Goal: Task Accomplishment & Management: Manage account settings

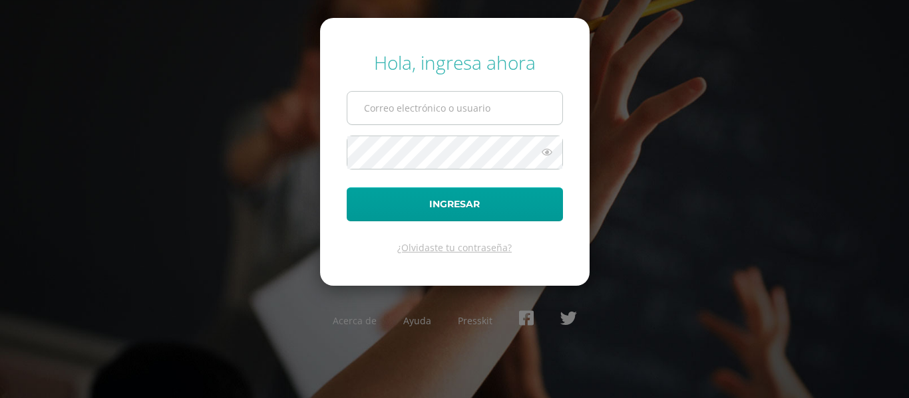
click at [450, 116] on input "text" at bounding box center [454, 108] width 215 height 33
type input "[PERSON_NAME][EMAIL_ADDRESS][DOMAIN_NAME]"
click at [347, 188] on button "Ingresar" at bounding box center [455, 205] width 216 height 34
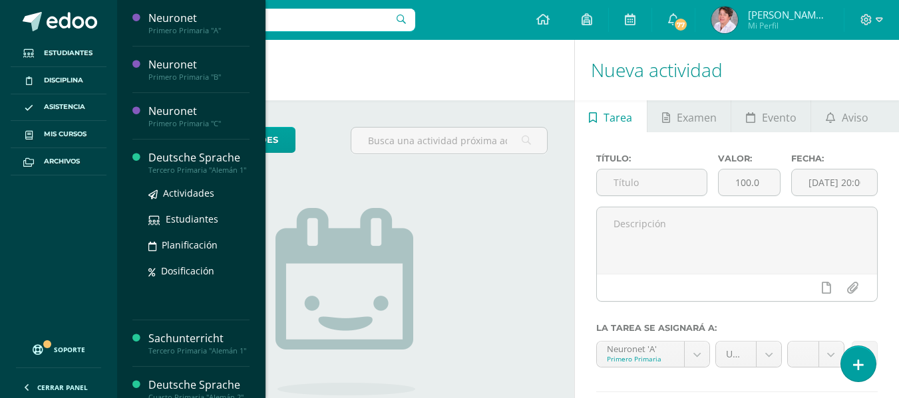
click at [184, 155] on div "Deutsche Sprache" at bounding box center [198, 157] width 101 height 15
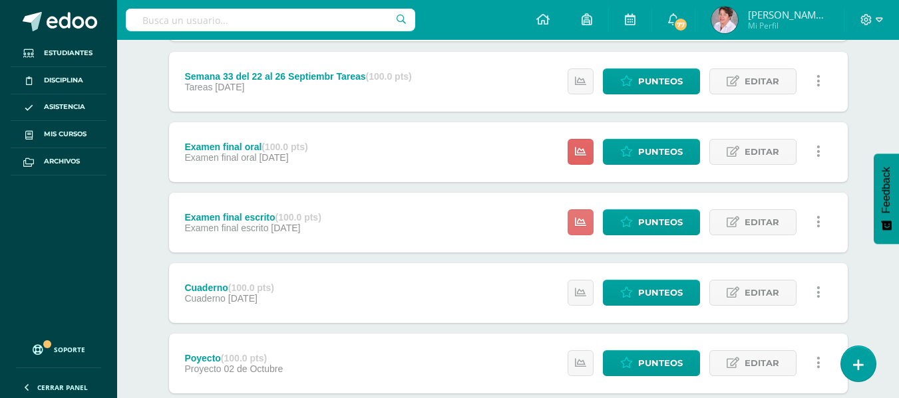
scroll to position [665, 0]
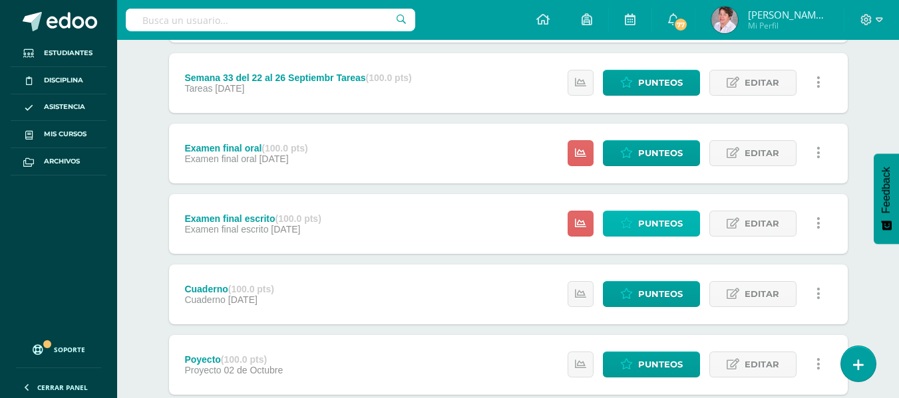
click at [650, 221] on span "Punteos" at bounding box center [660, 224] width 45 height 25
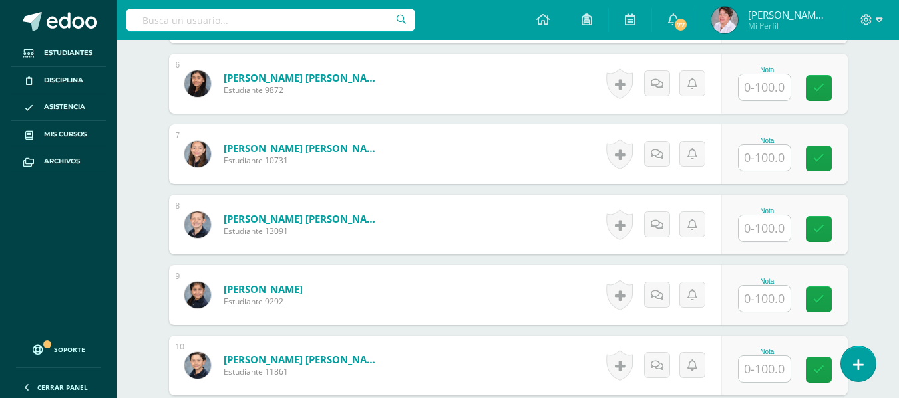
scroll to position [762, 0]
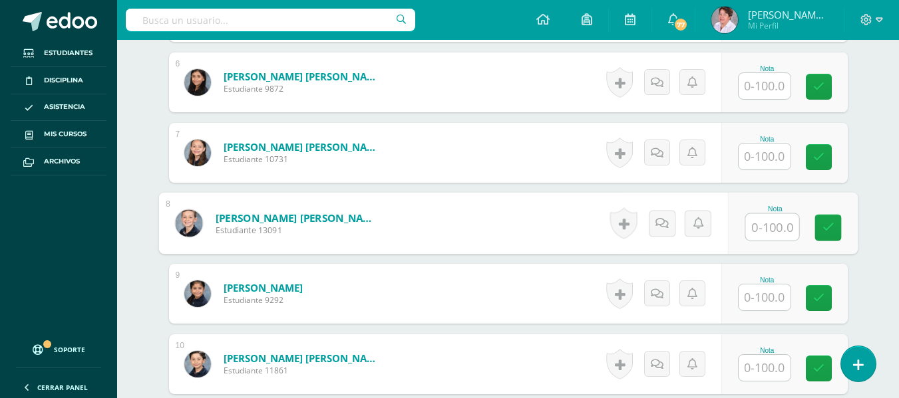
click at [768, 226] on input "text" at bounding box center [771, 227] width 53 height 27
type input "96"
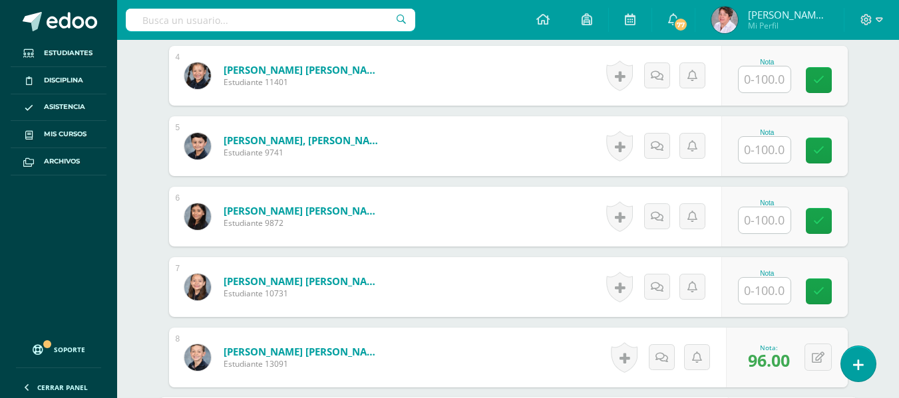
scroll to position [627, 0]
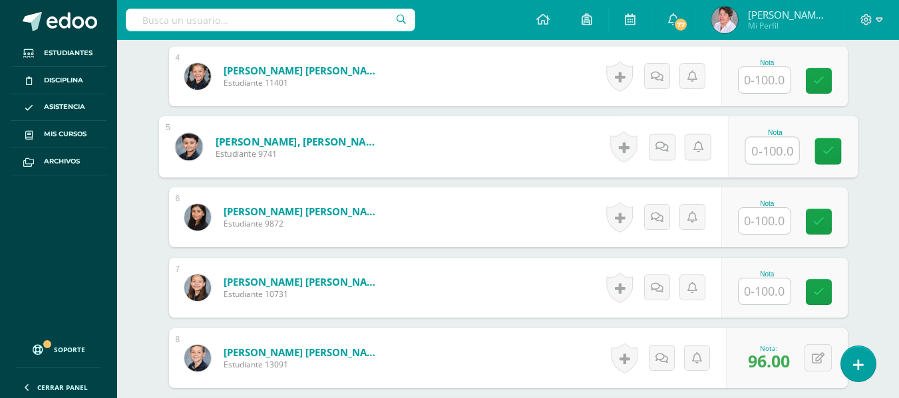
click at [764, 148] on input "text" at bounding box center [771, 151] width 53 height 27
type input "95"
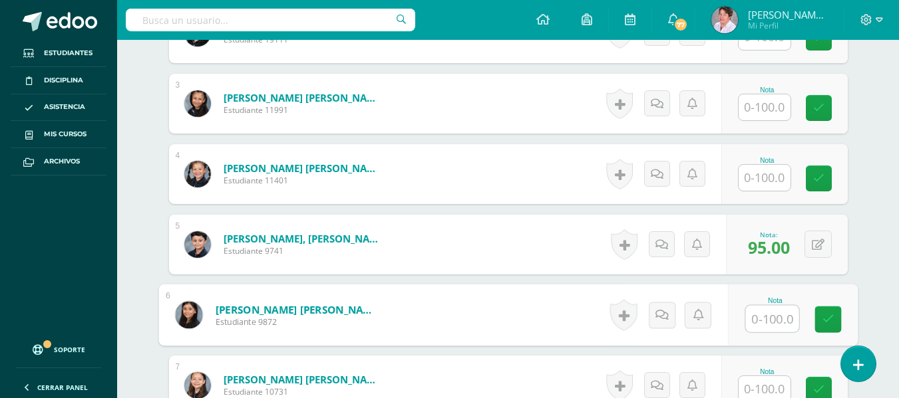
scroll to position [529, 0]
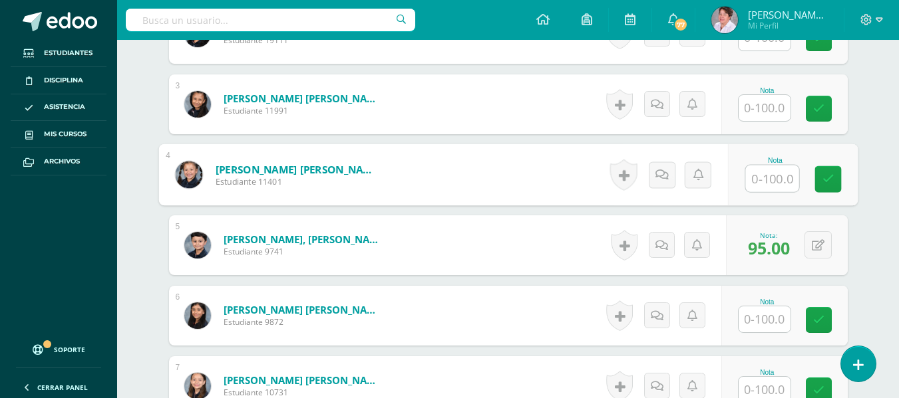
click at [757, 184] on input "text" at bounding box center [771, 179] width 53 height 27
type input "93"
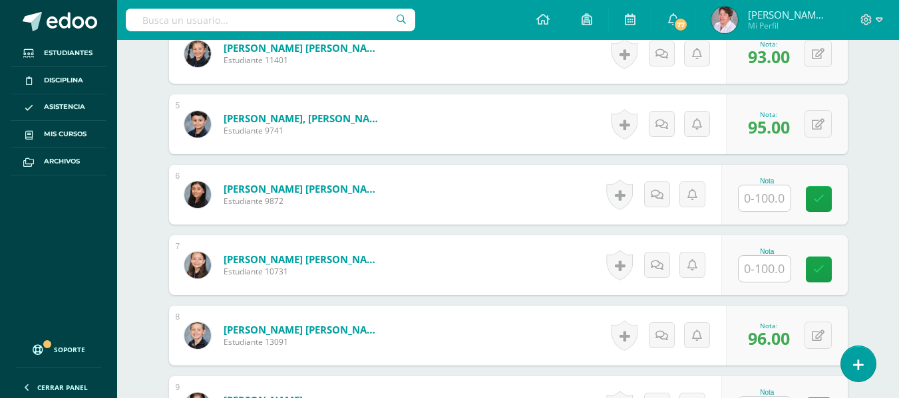
scroll to position [651, 0]
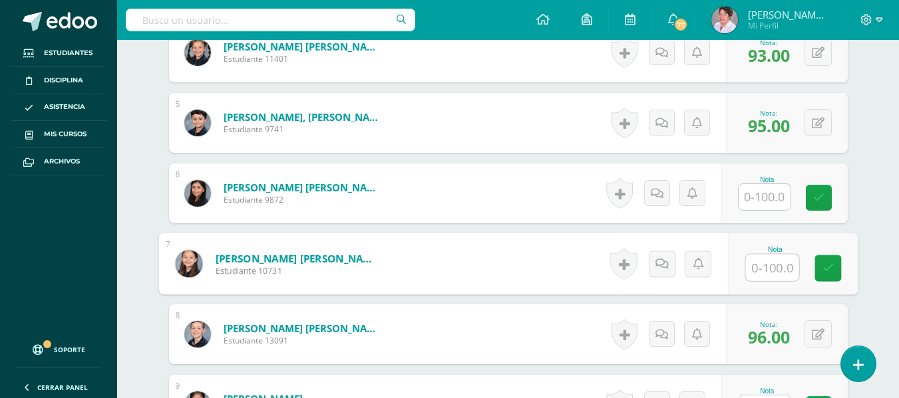
click at [762, 265] on input "text" at bounding box center [771, 268] width 53 height 27
type input "88"
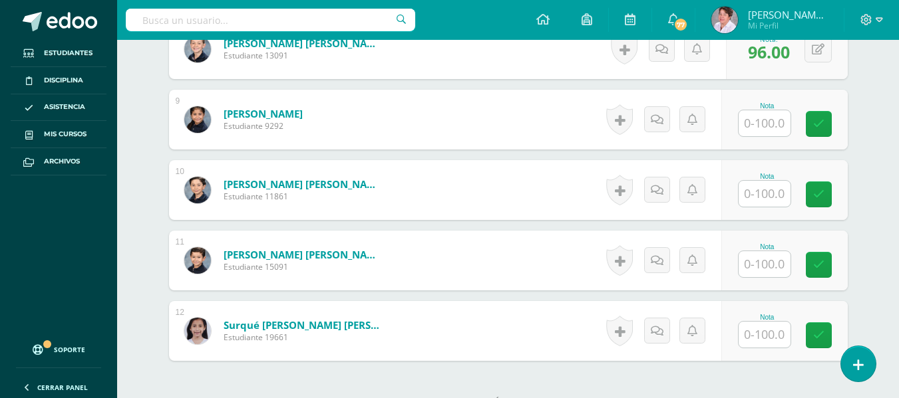
scroll to position [964, 0]
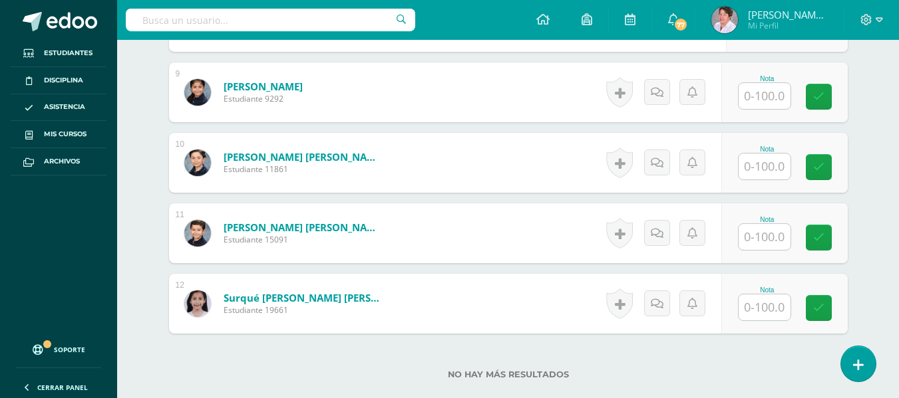
click at [766, 96] on input "text" at bounding box center [764, 96] width 52 height 26
type input "85"
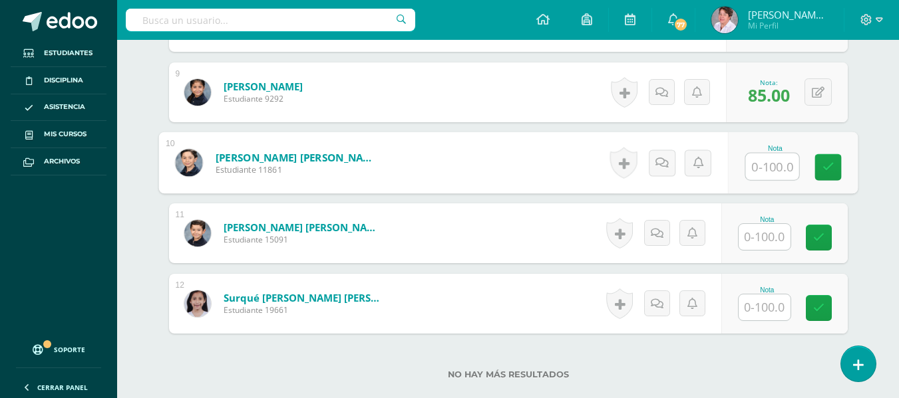
click at [768, 158] on input "text" at bounding box center [771, 167] width 53 height 27
type input "79"
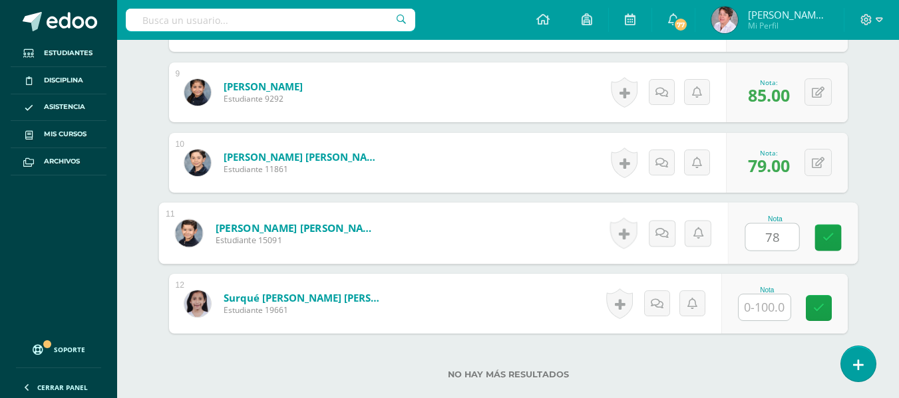
type input "78"
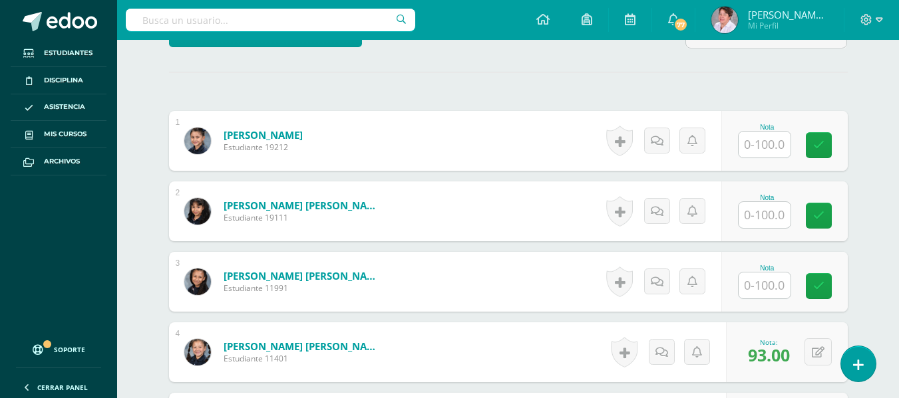
scroll to position [356, 0]
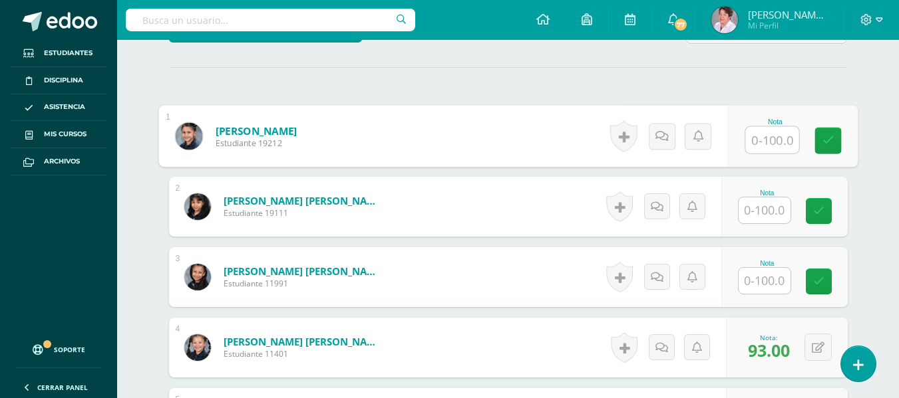
click at [765, 135] on input "text" at bounding box center [771, 140] width 53 height 27
type input "65"
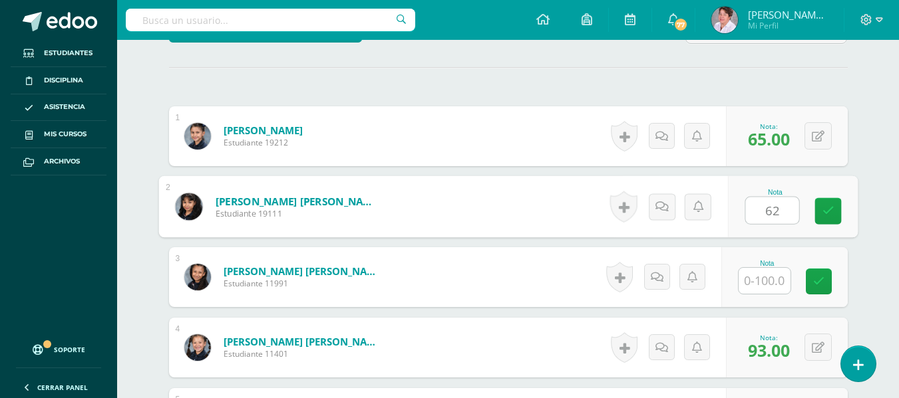
type input "62"
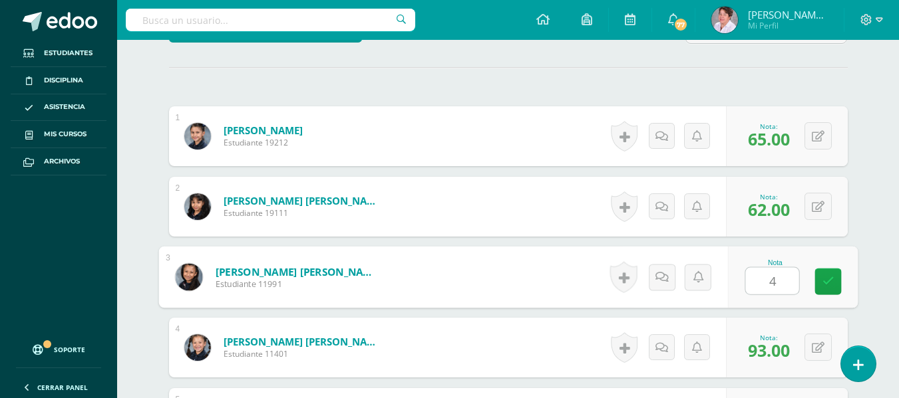
type input "49"
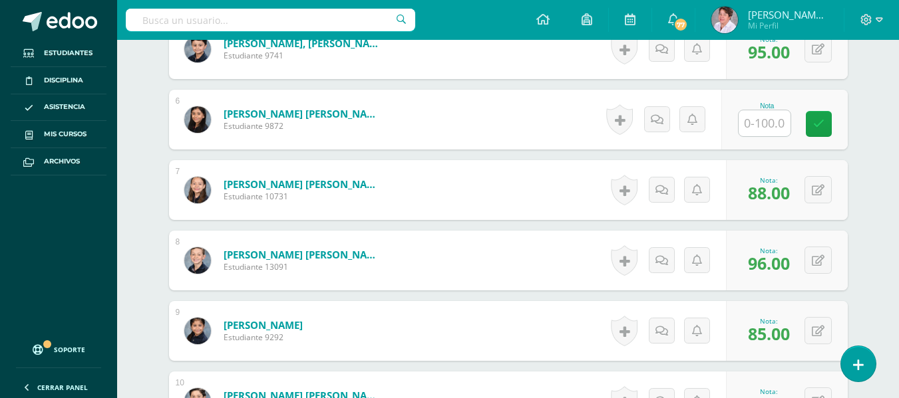
scroll to position [715, 0]
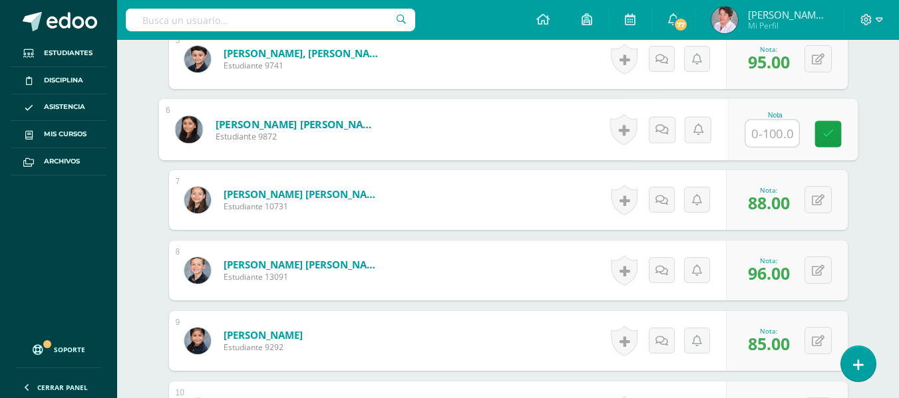
click at [764, 134] on input "text" at bounding box center [771, 133] width 53 height 27
type input "60"
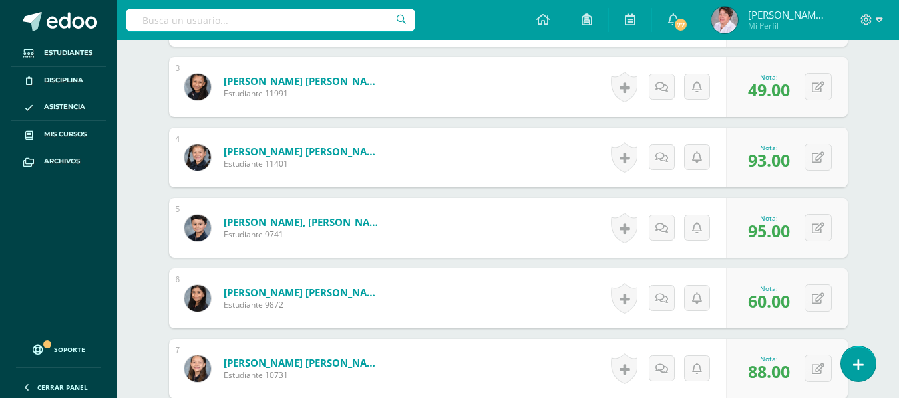
scroll to position [548, 0]
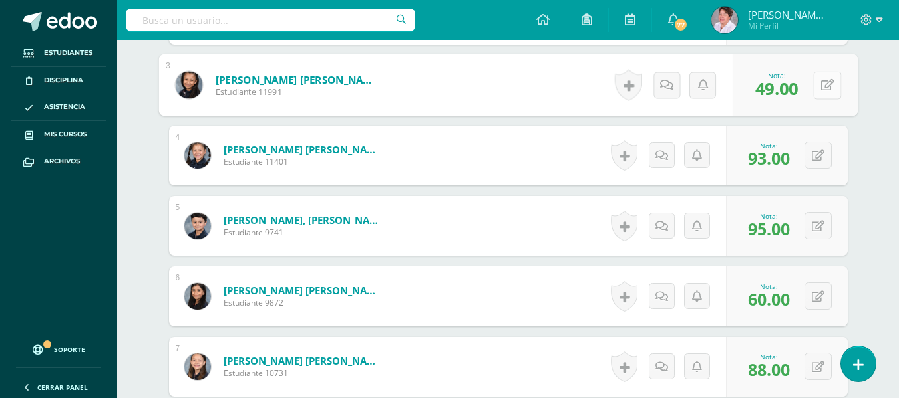
click at [818, 80] on button at bounding box center [827, 85] width 28 height 28
type input "48"
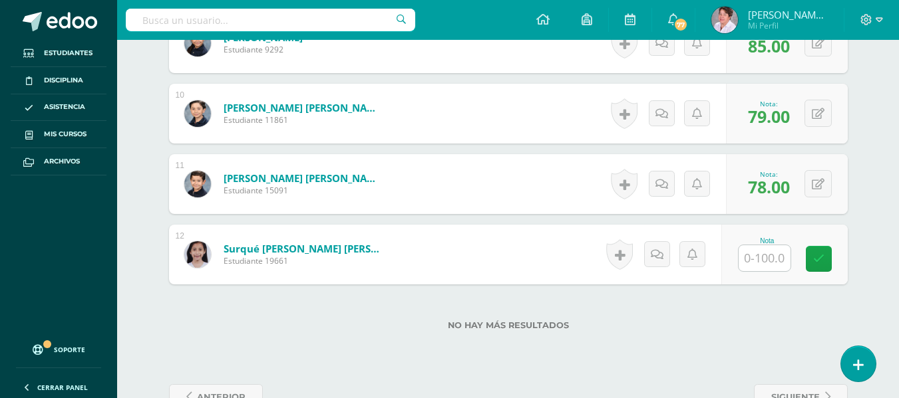
scroll to position [1052, 0]
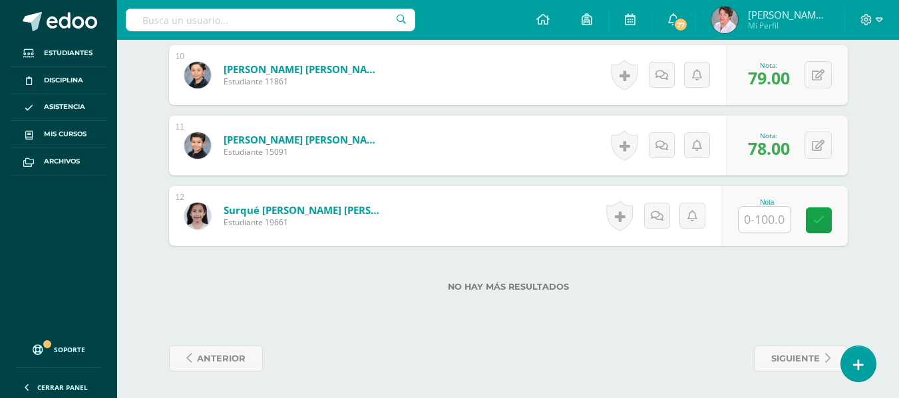
click at [756, 219] on input "text" at bounding box center [764, 220] width 52 height 26
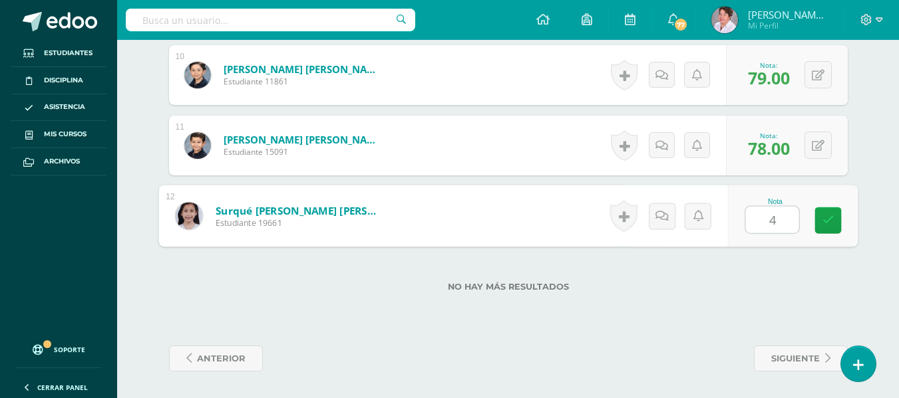
type input "49"
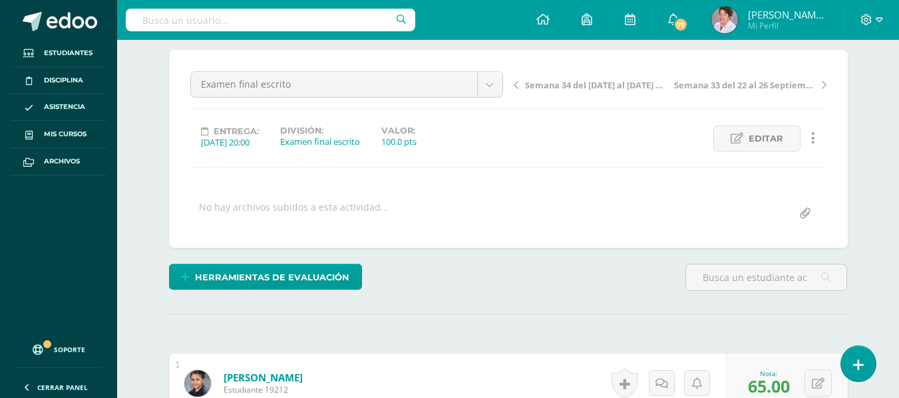
scroll to position [0, 0]
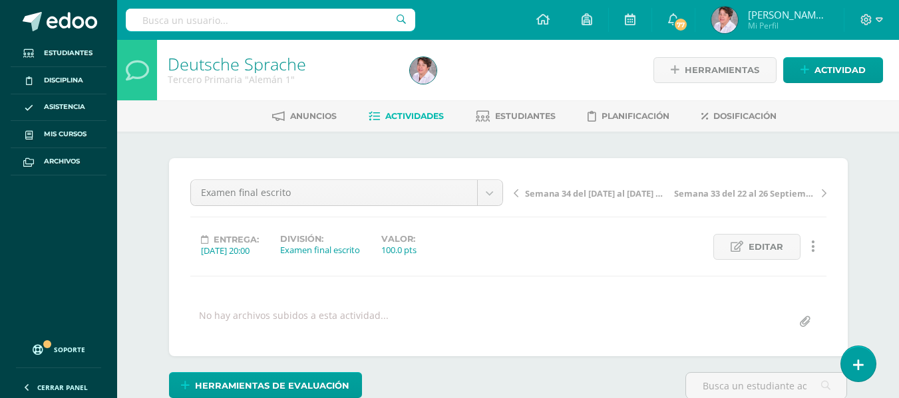
click at [407, 112] on span "Actividades" at bounding box center [414, 116] width 59 height 10
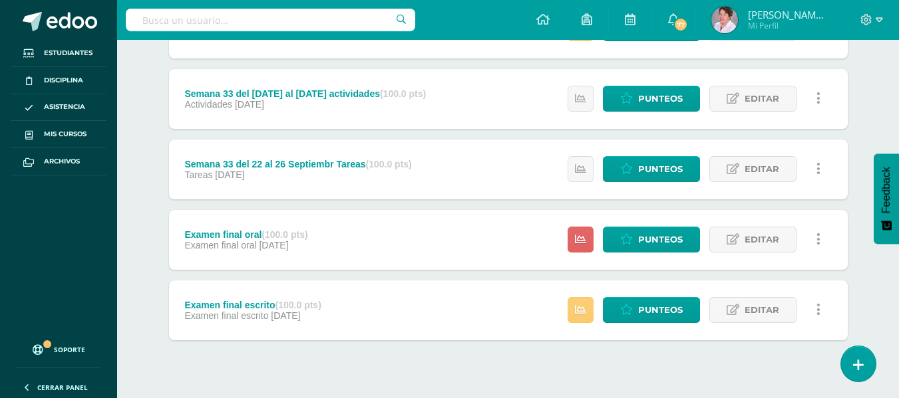
scroll to position [585, 0]
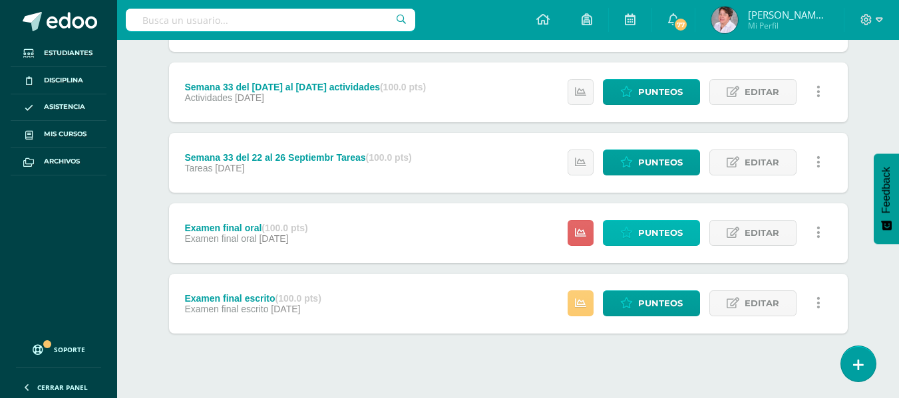
click at [658, 225] on span "Punteos" at bounding box center [660, 233] width 45 height 25
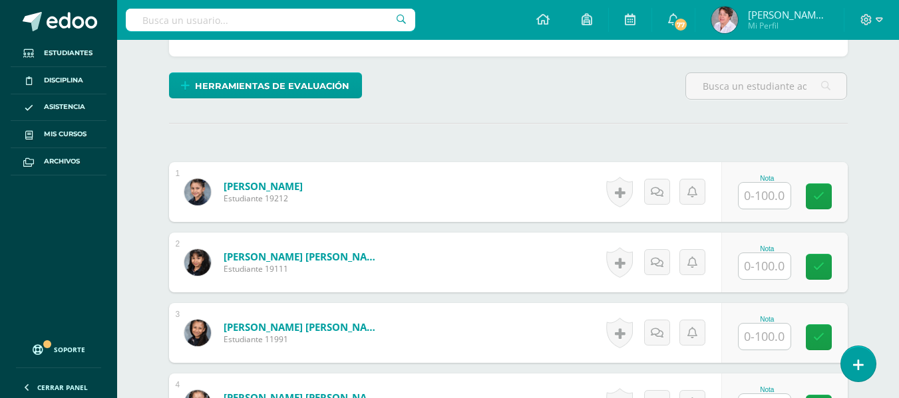
scroll to position [301, 0]
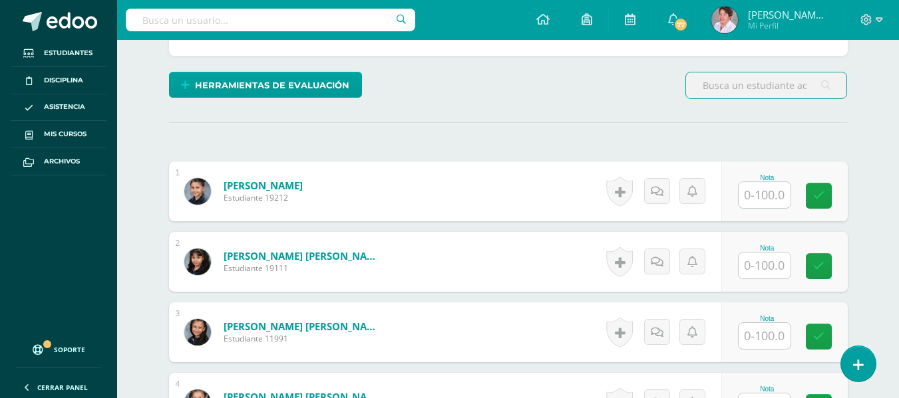
click at [751, 195] on input "text" at bounding box center [764, 195] width 52 height 26
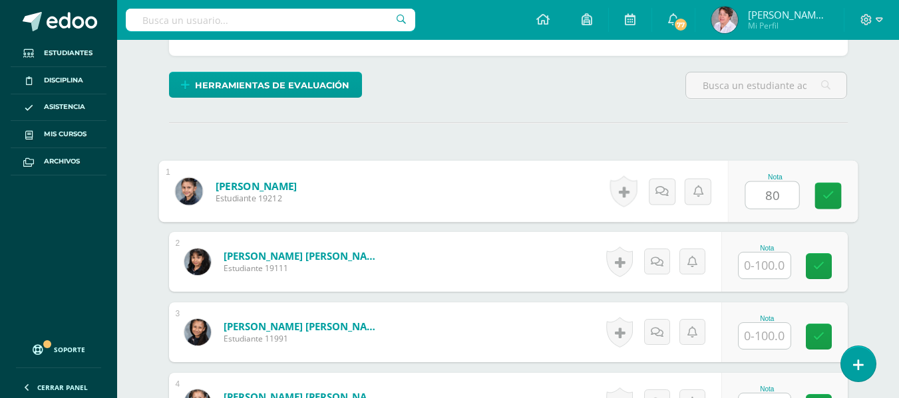
type input "80"
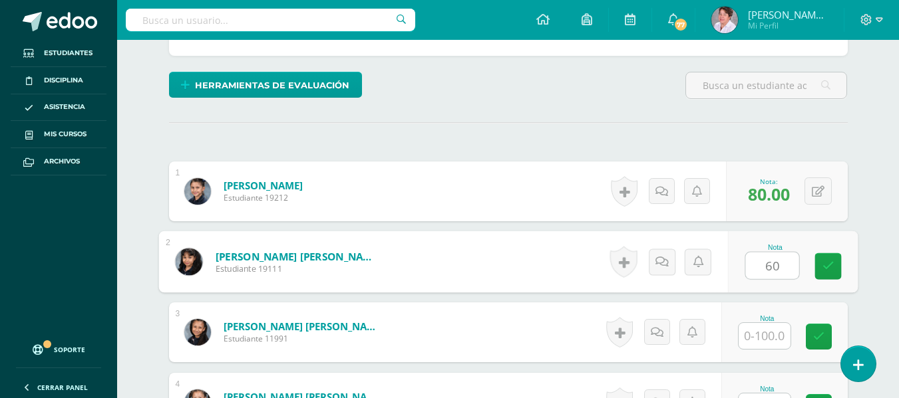
type input "60"
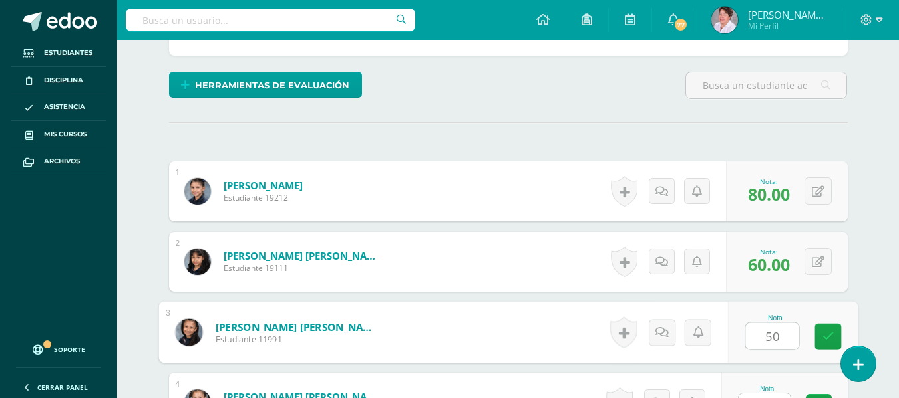
type input "50"
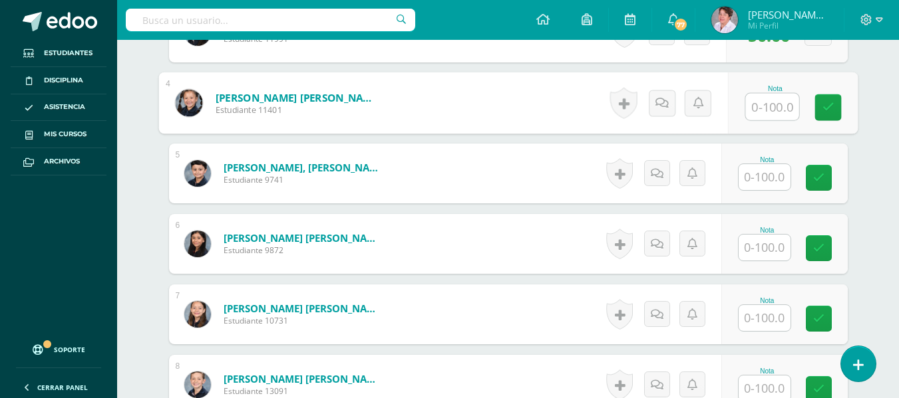
scroll to position [604, 0]
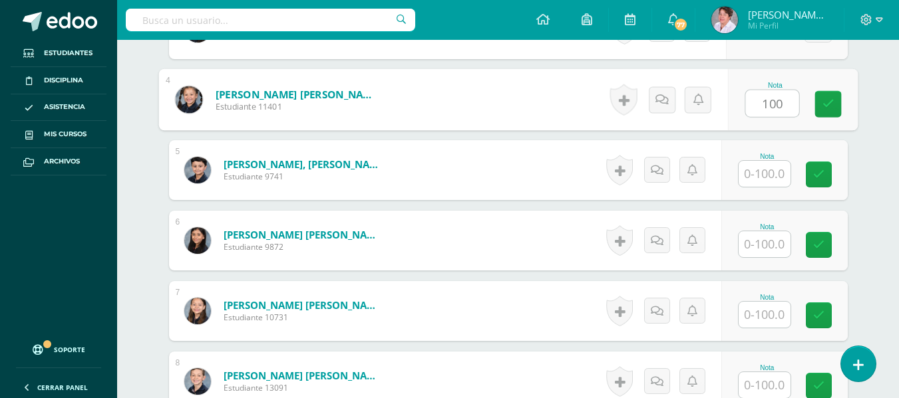
type input "100"
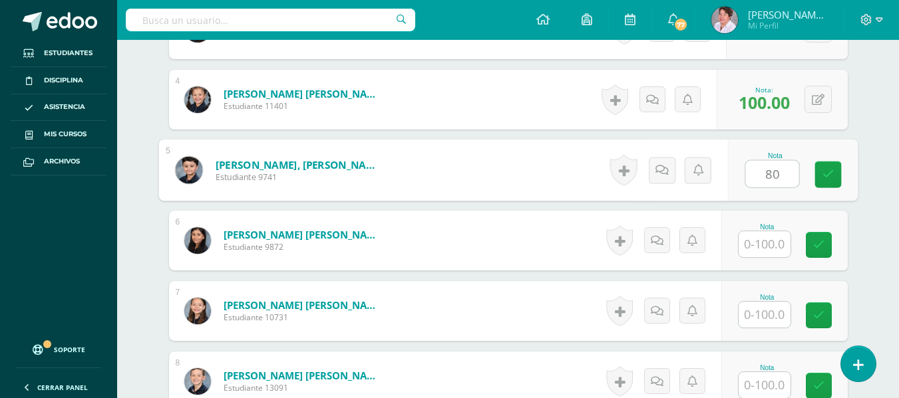
type input "80"
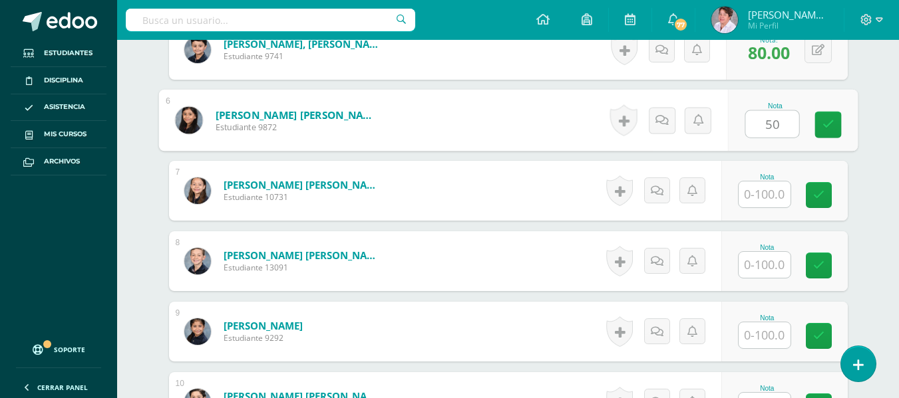
scroll to position [726, 0]
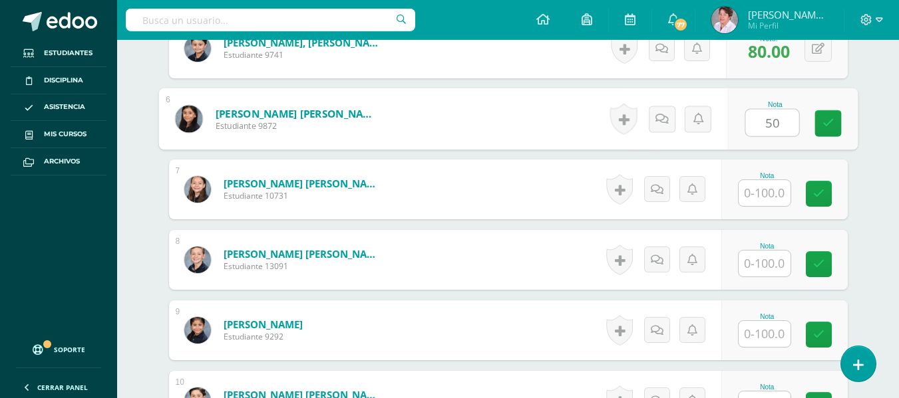
type input "50"
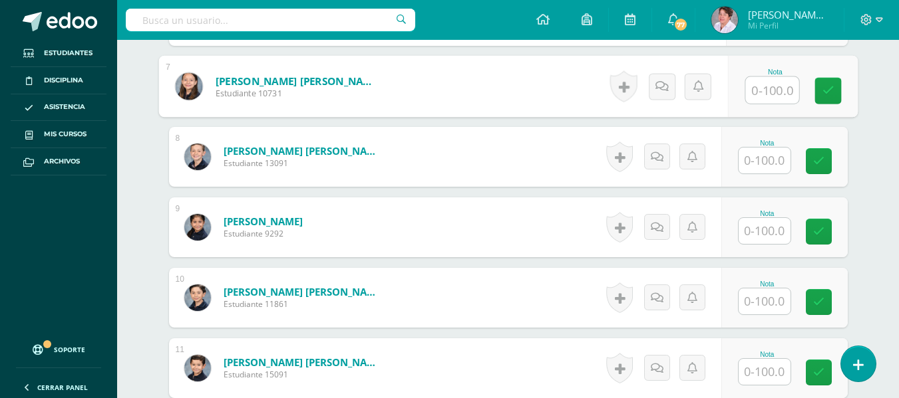
scroll to position [829, 0]
type input "90"
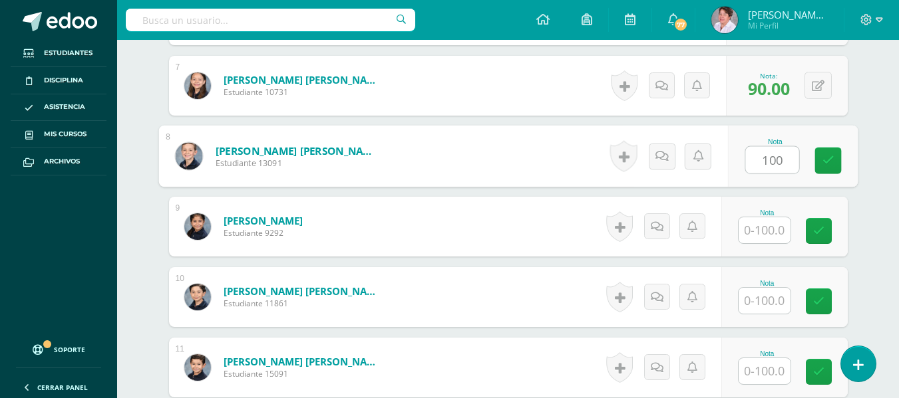
type input "100"
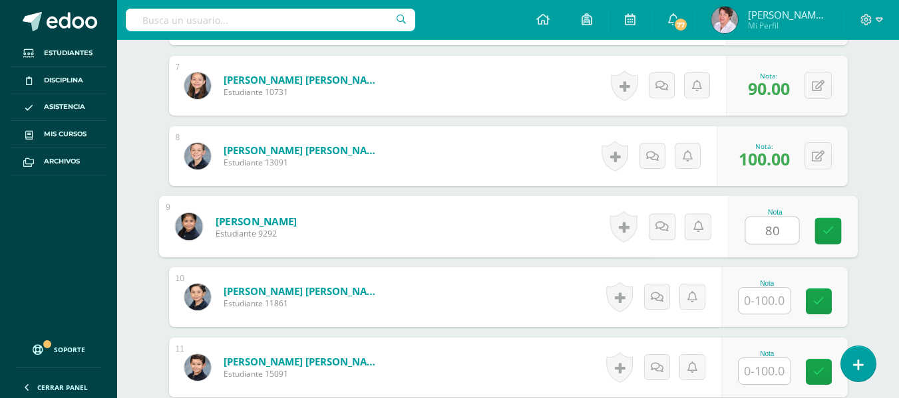
type input "80"
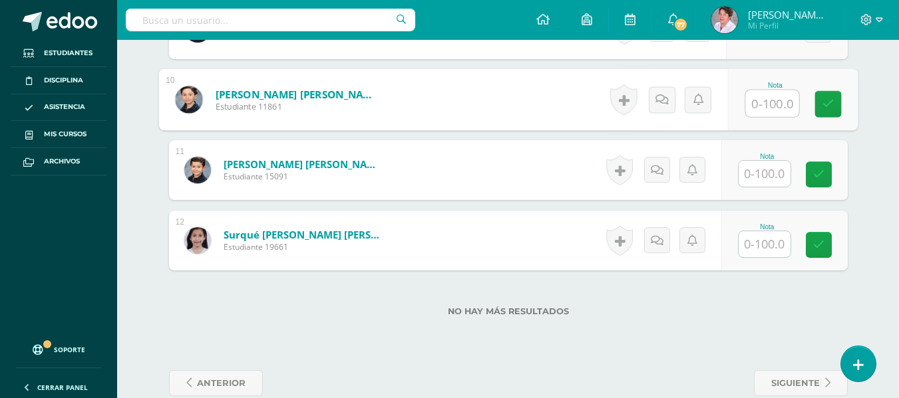
scroll to position [1032, 0]
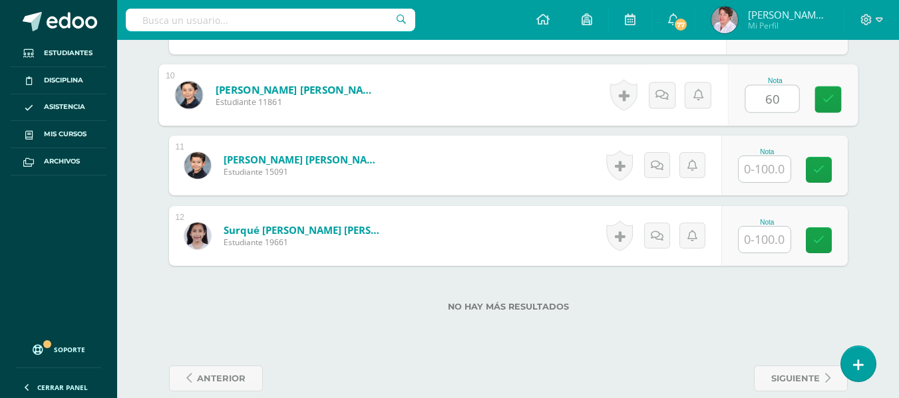
type input "60"
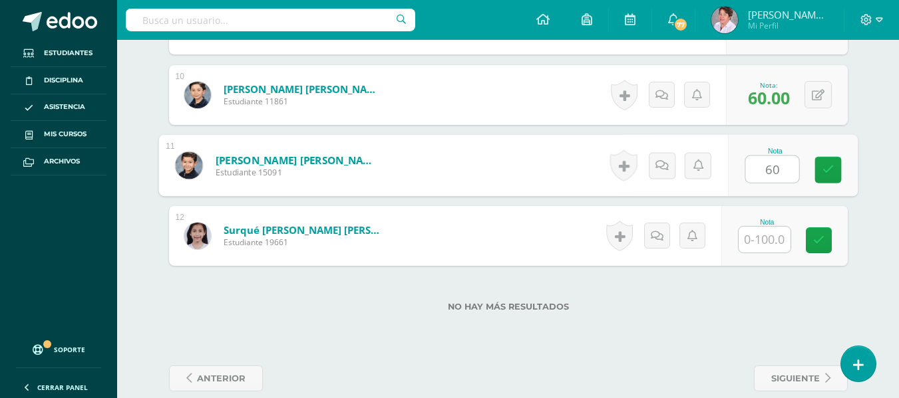
type input "60"
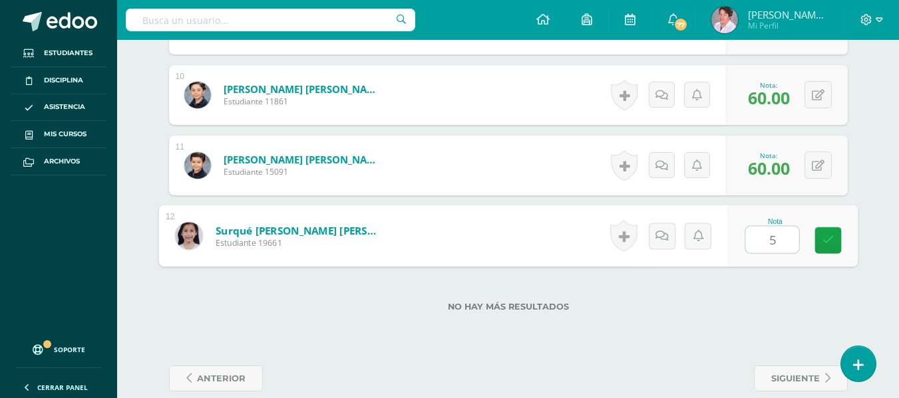
type input "50"
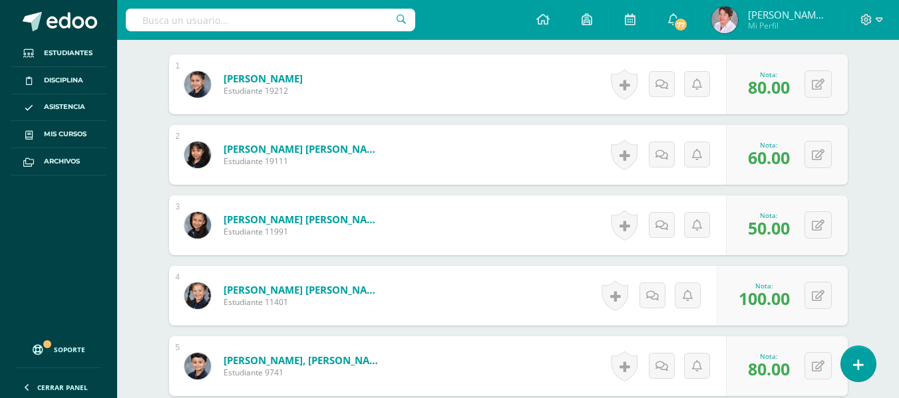
scroll to position [0, 0]
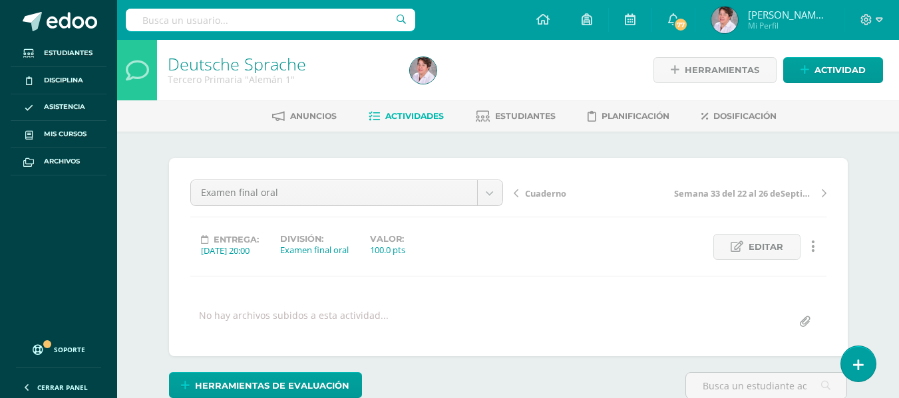
click at [422, 113] on span "Actividades" at bounding box center [414, 116] width 59 height 10
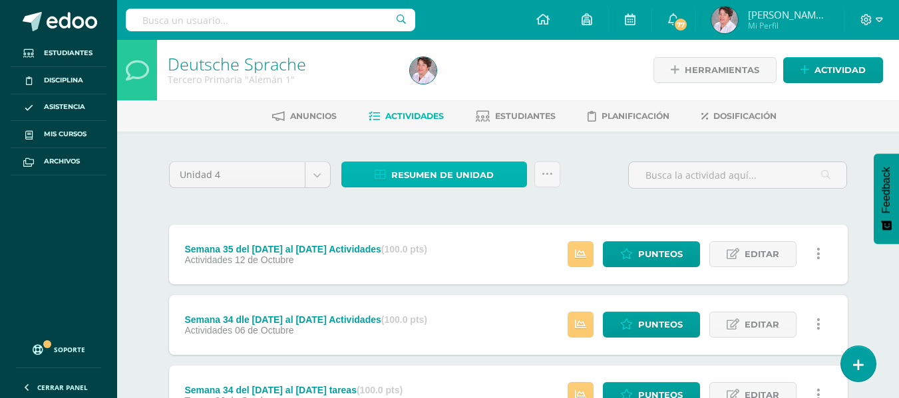
click at [430, 166] on span "Resumen de unidad" at bounding box center [442, 175] width 102 height 25
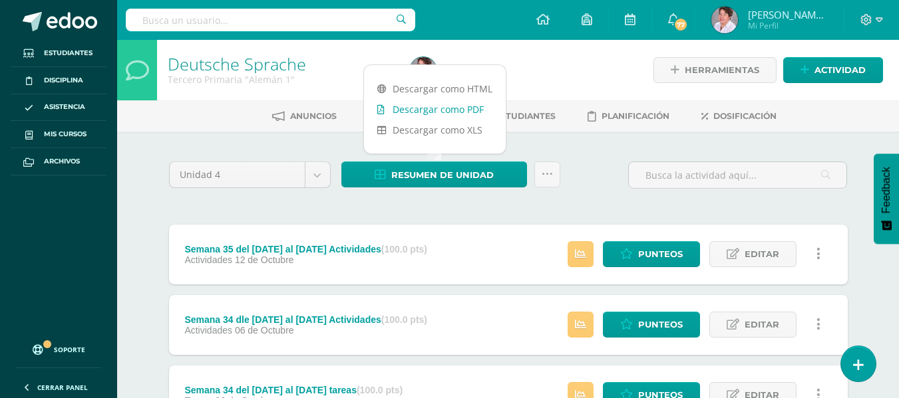
click at [452, 107] on link "Descargar como PDF" at bounding box center [435, 109] width 142 height 21
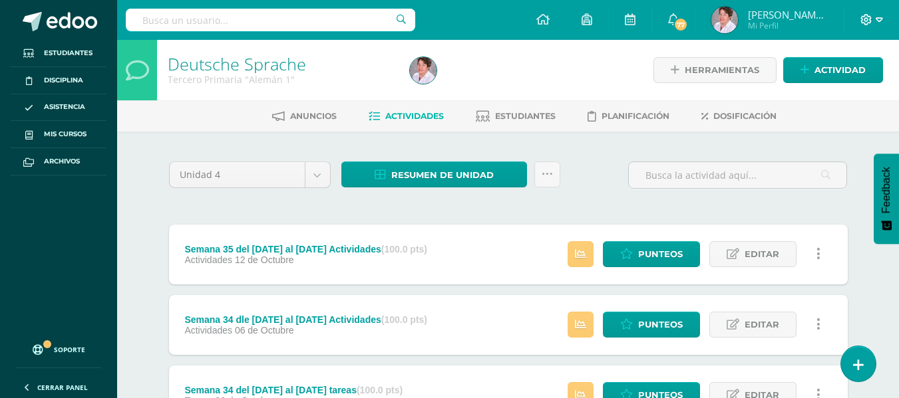
click at [879, 15] on icon at bounding box center [878, 20] width 7 height 12
click at [848, 91] on span "Cerrar sesión" at bounding box center [837, 90] width 60 height 13
